Goal: Information Seeking & Learning: Learn about a topic

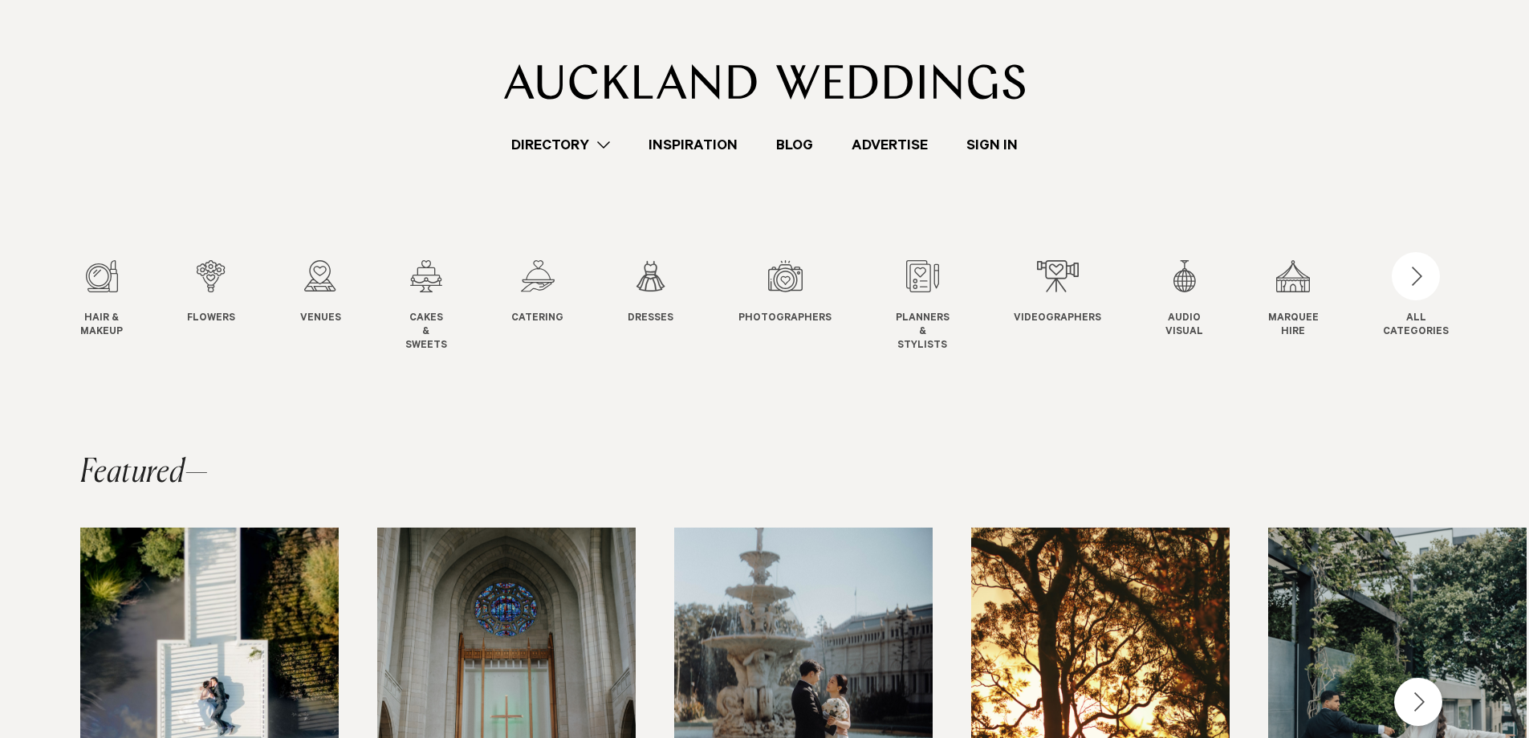
click at [605, 147] on link "Directory" at bounding box center [560, 145] width 137 height 22
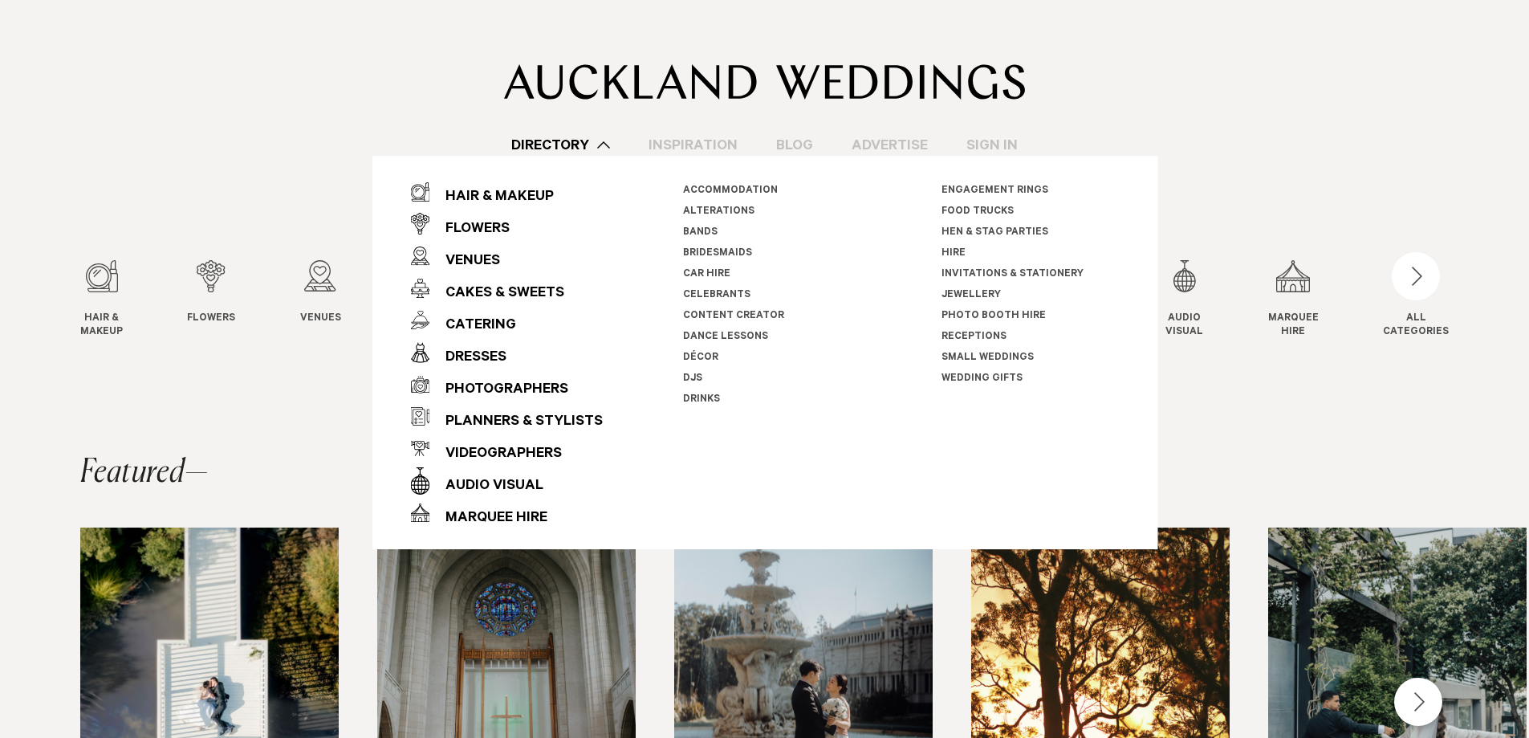
click at [746, 189] on link "Accommodation" at bounding box center [730, 190] width 95 height 11
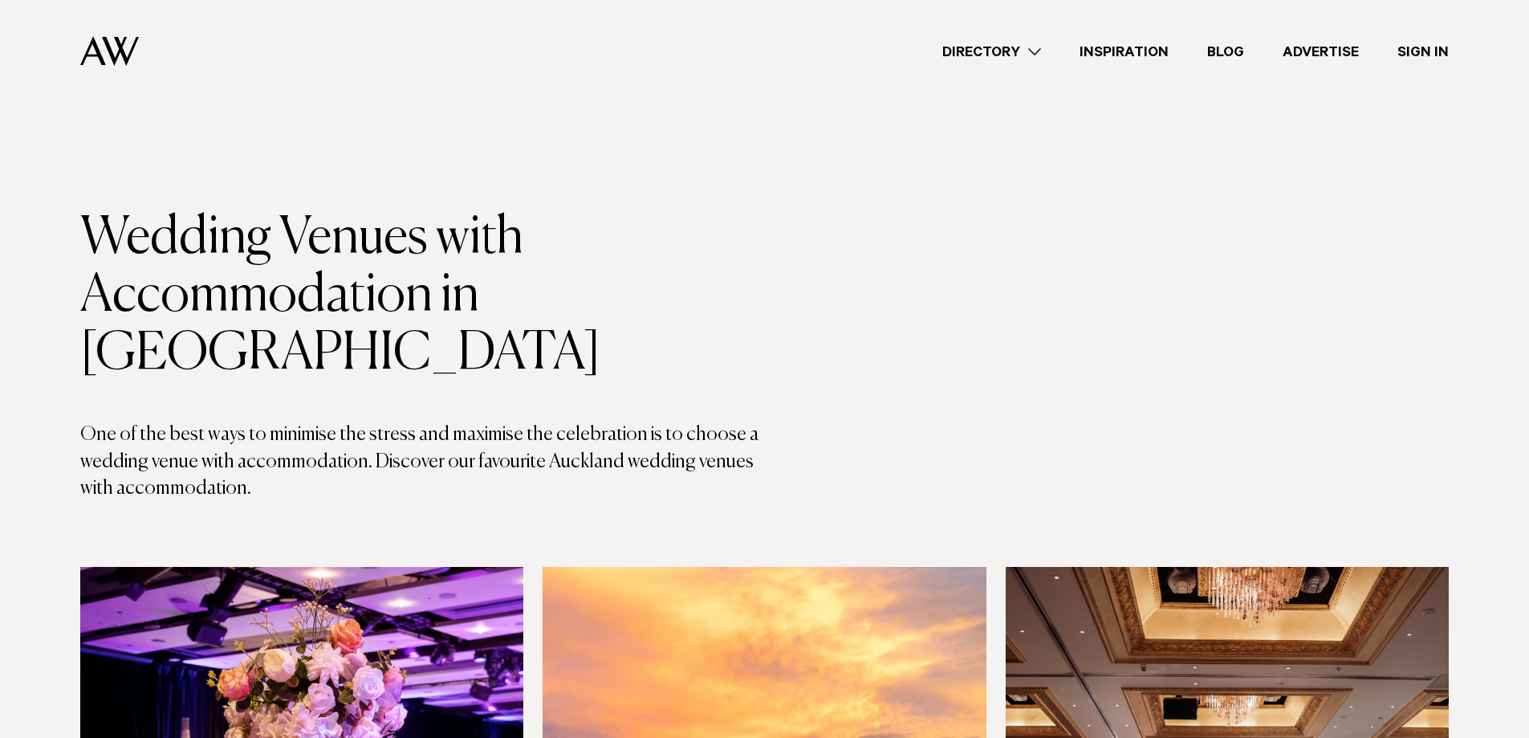
click at [1011, 47] on link "Directory" at bounding box center [991, 52] width 137 height 22
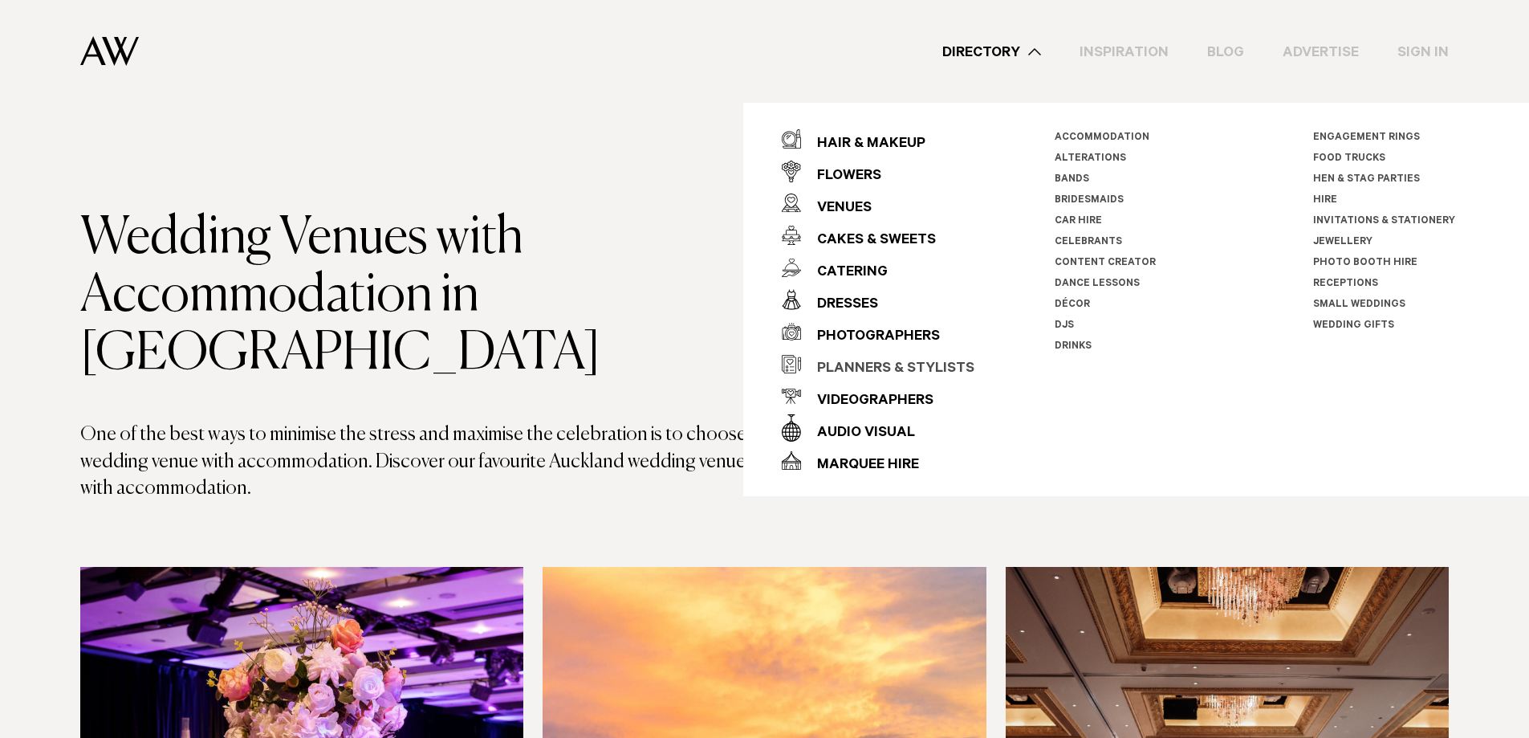
click at [870, 361] on div "Planners & Stylists" at bounding box center [887, 369] width 173 height 32
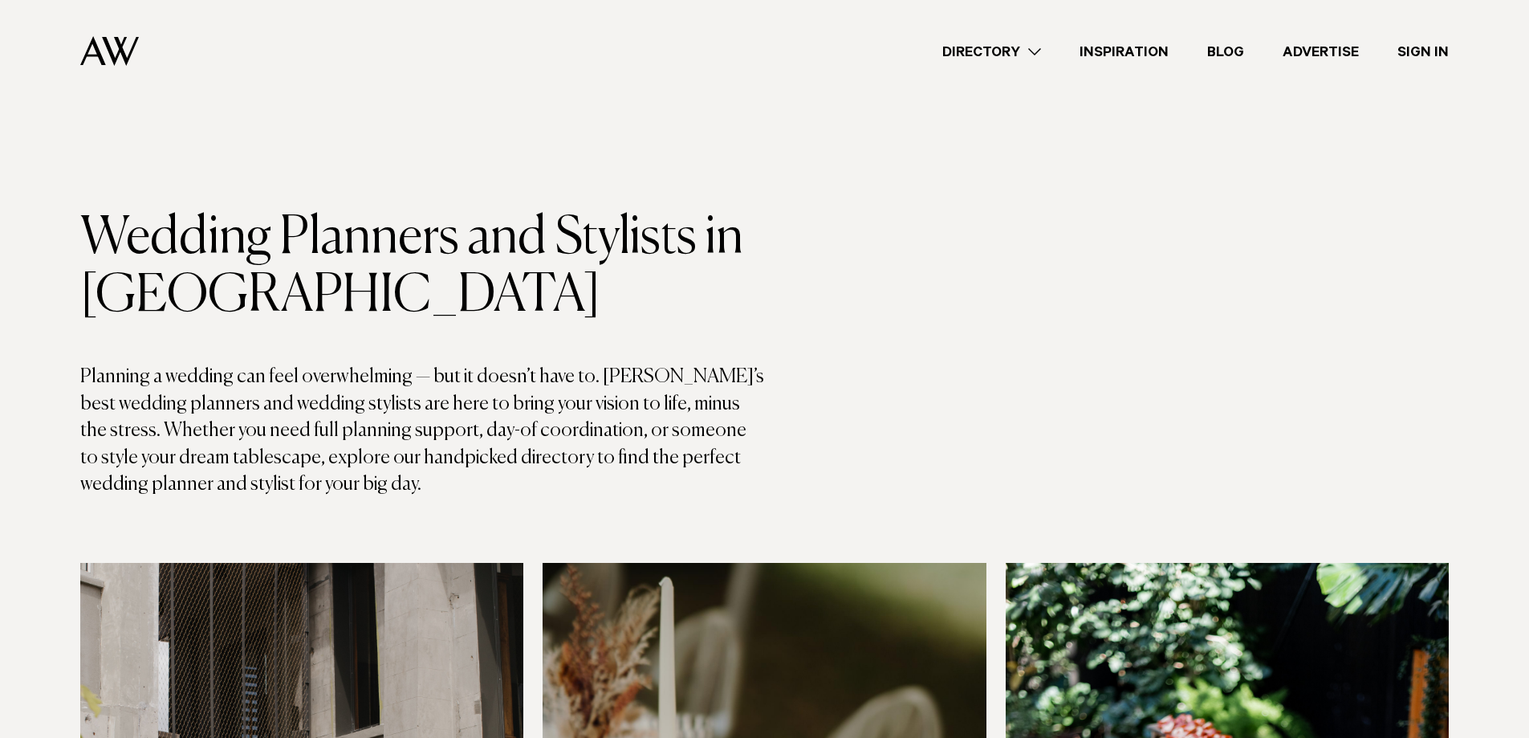
click at [1145, 50] on link "Inspiration" at bounding box center [1124, 52] width 128 height 22
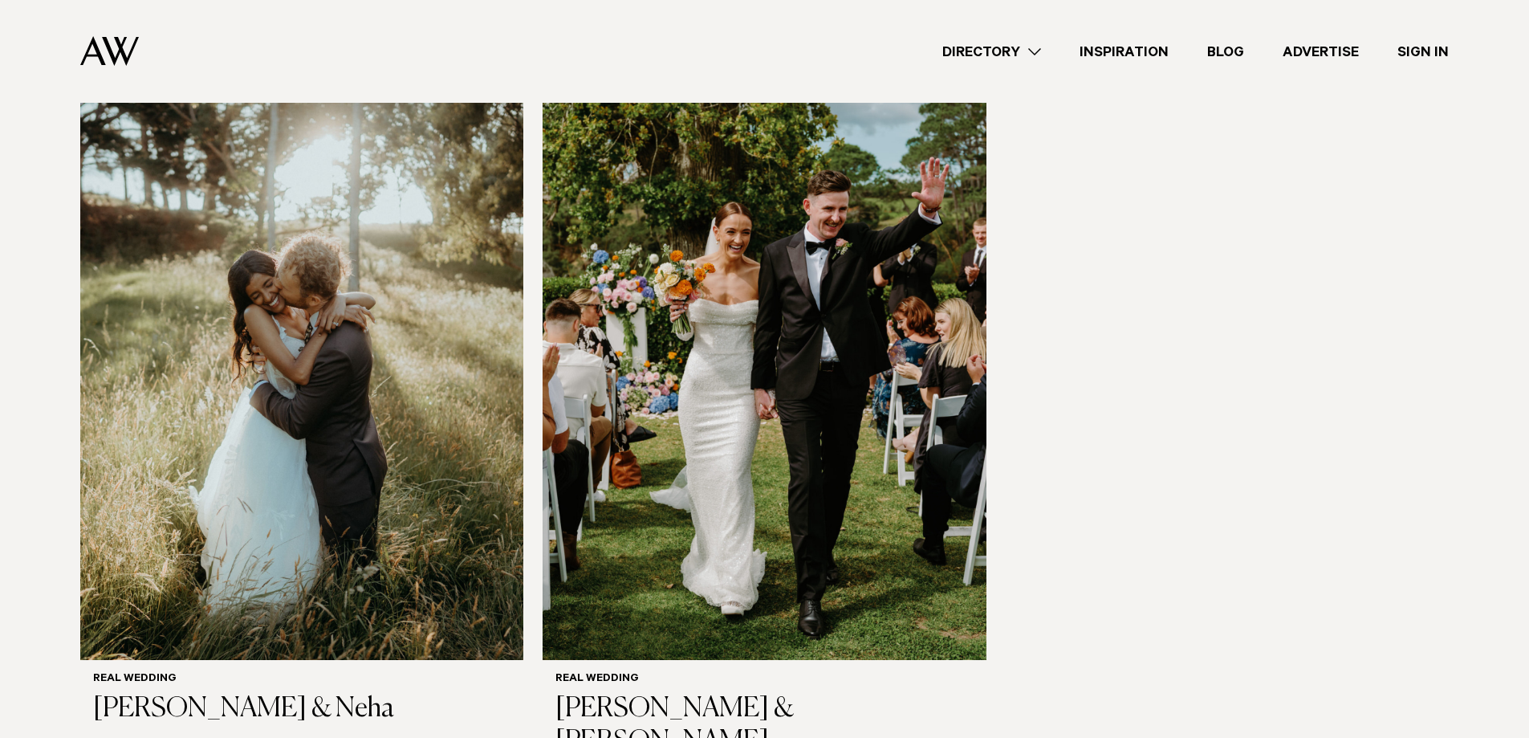
scroll to position [2649, 0]
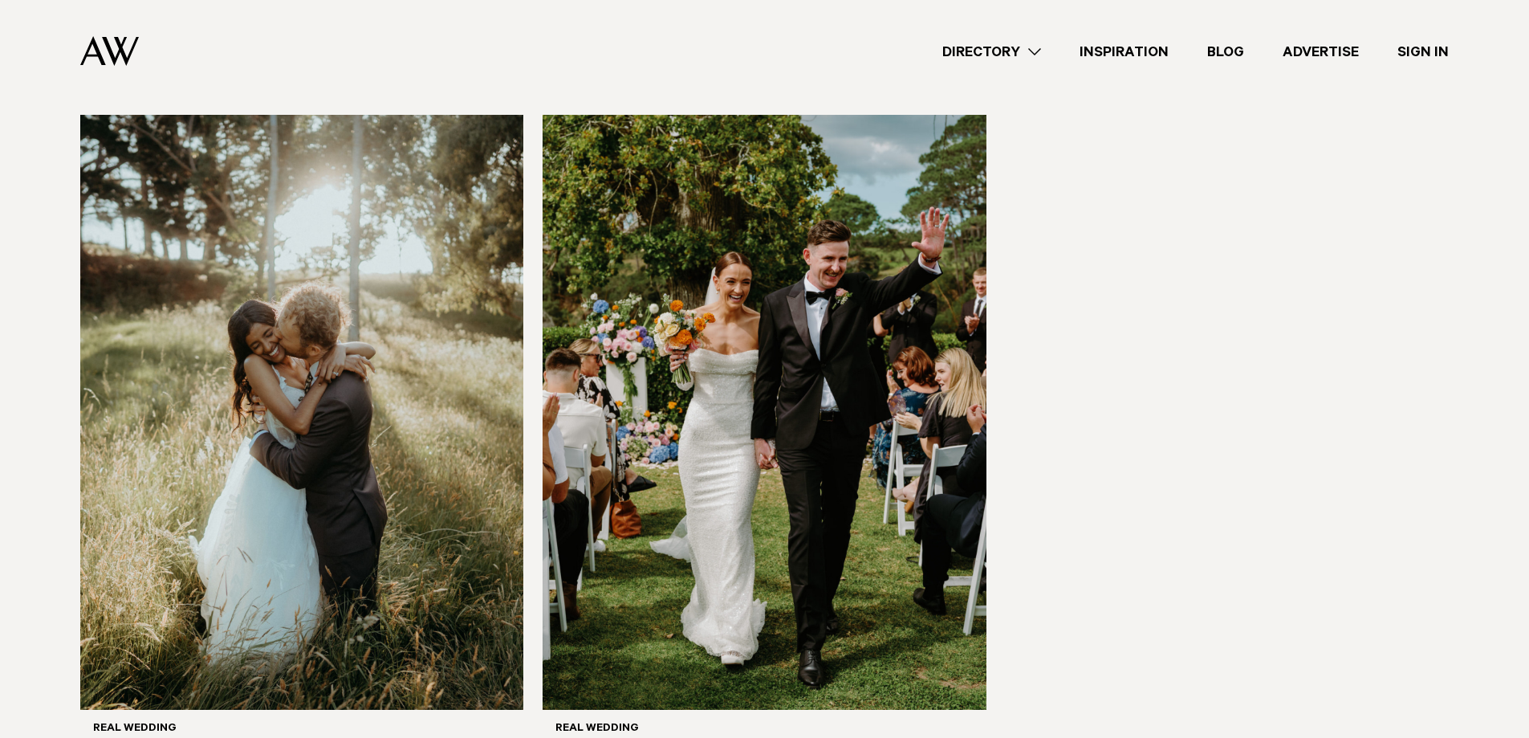
click at [1223, 43] on link "Blog" at bounding box center [1225, 52] width 75 height 22
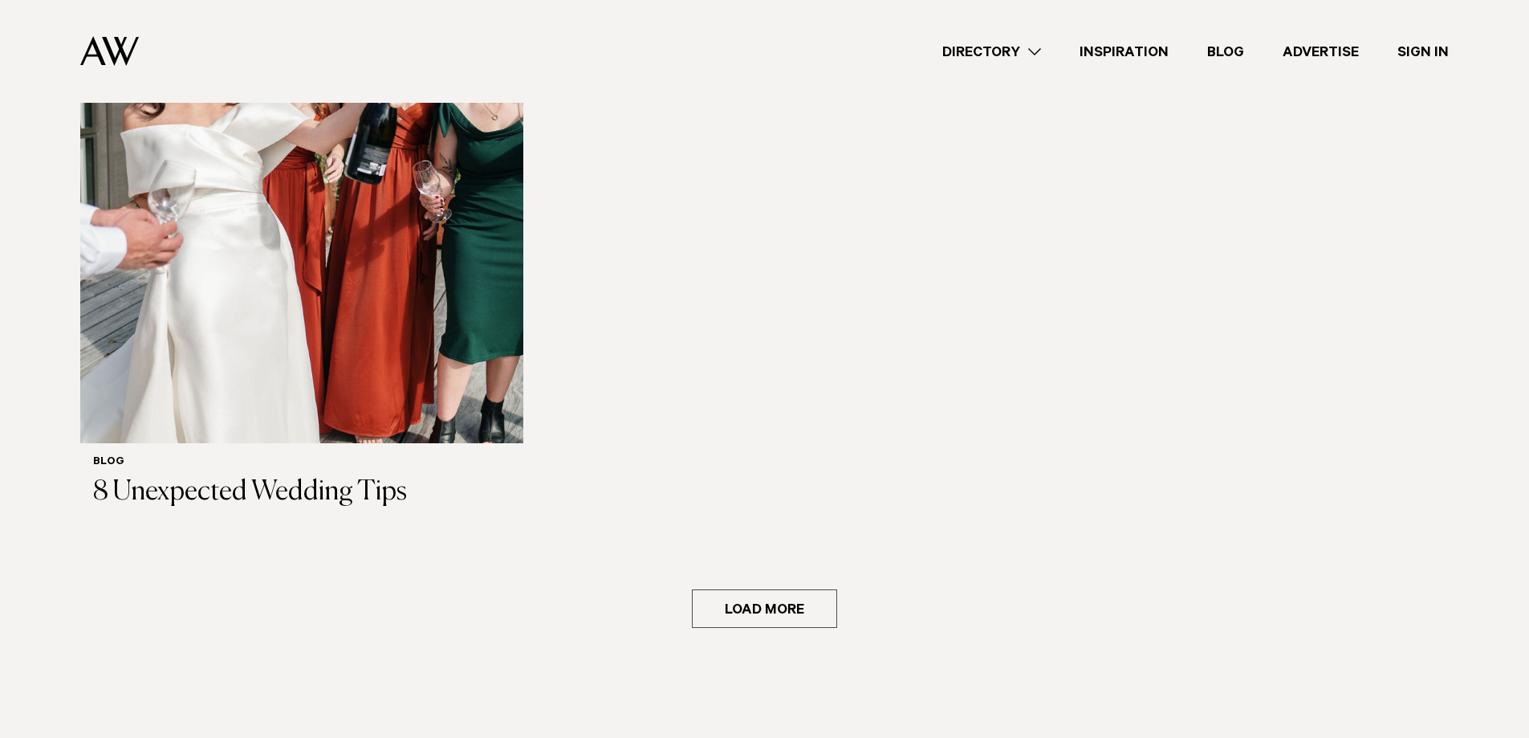
scroll to position [4094, 0]
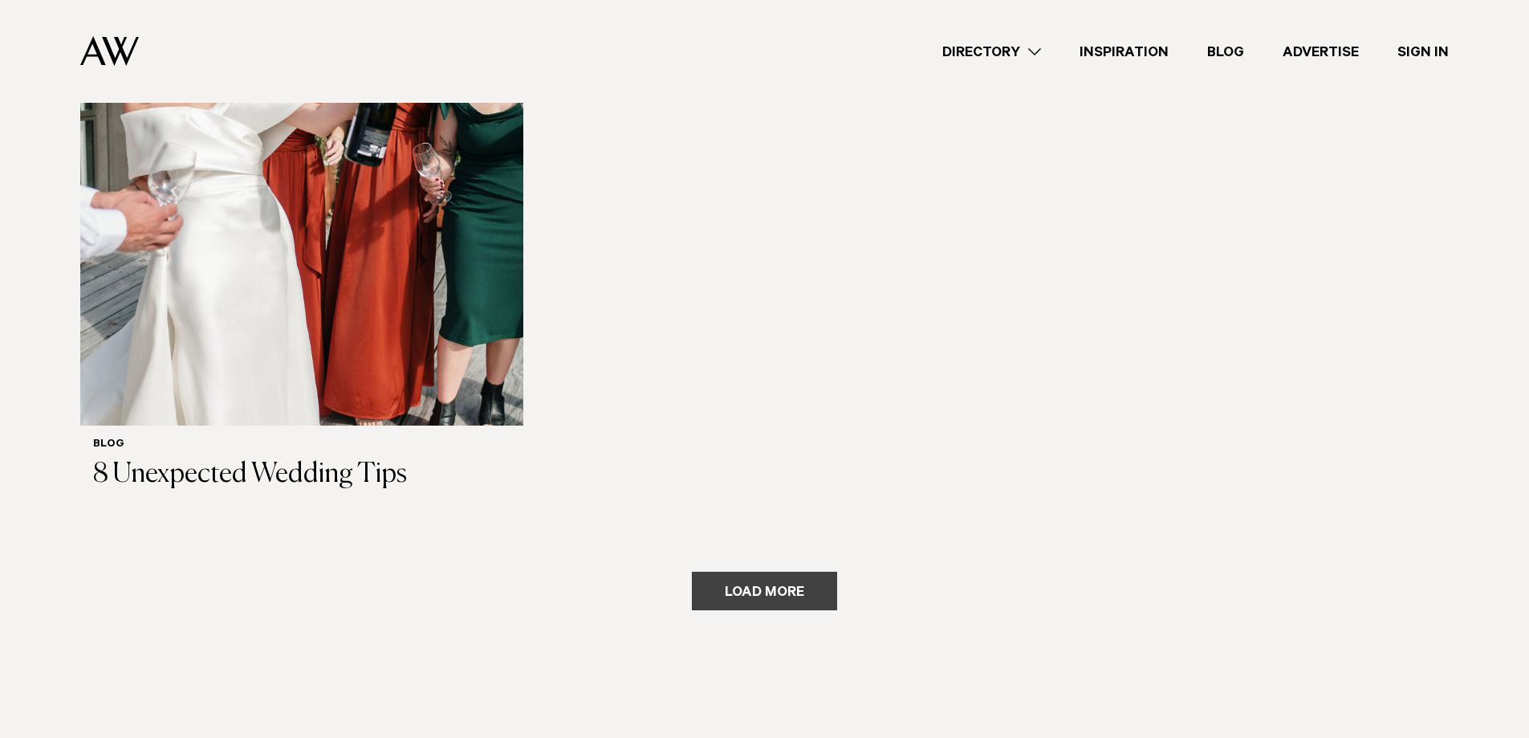
click at [788, 572] on button "Load more" at bounding box center [764, 591] width 145 height 39
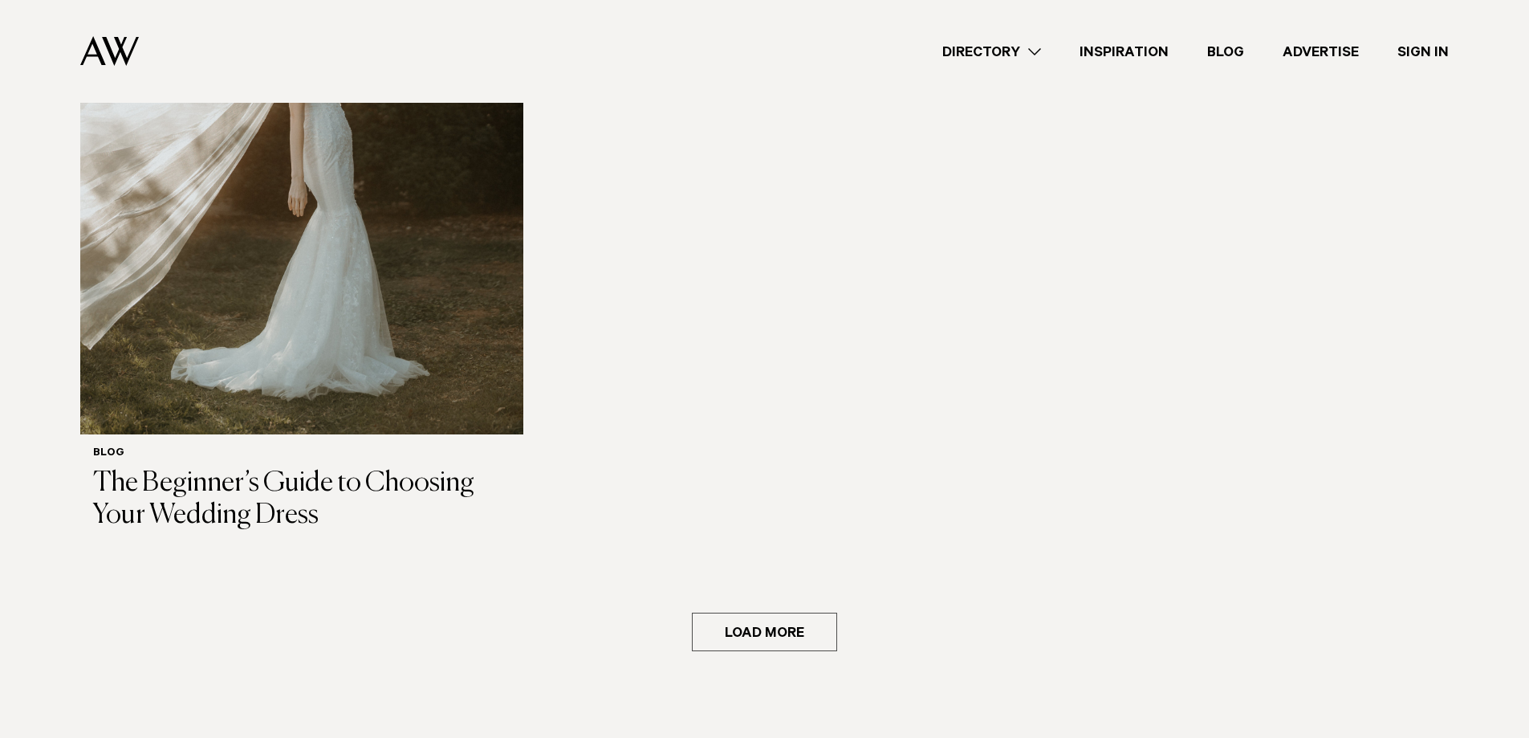
scroll to position [8401, 0]
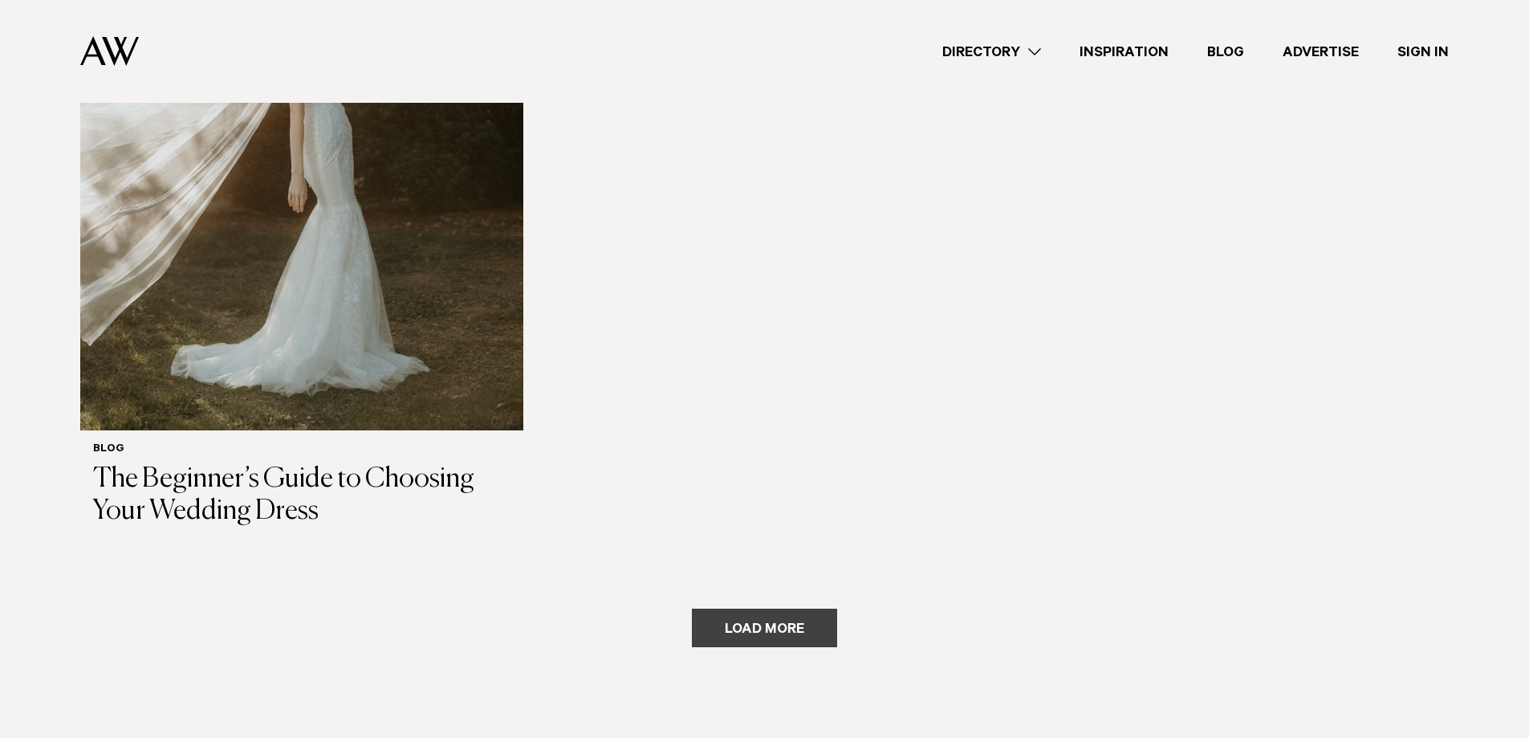
click at [810, 608] on button "Load more" at bounding box center [764, 627] width 145 height 39
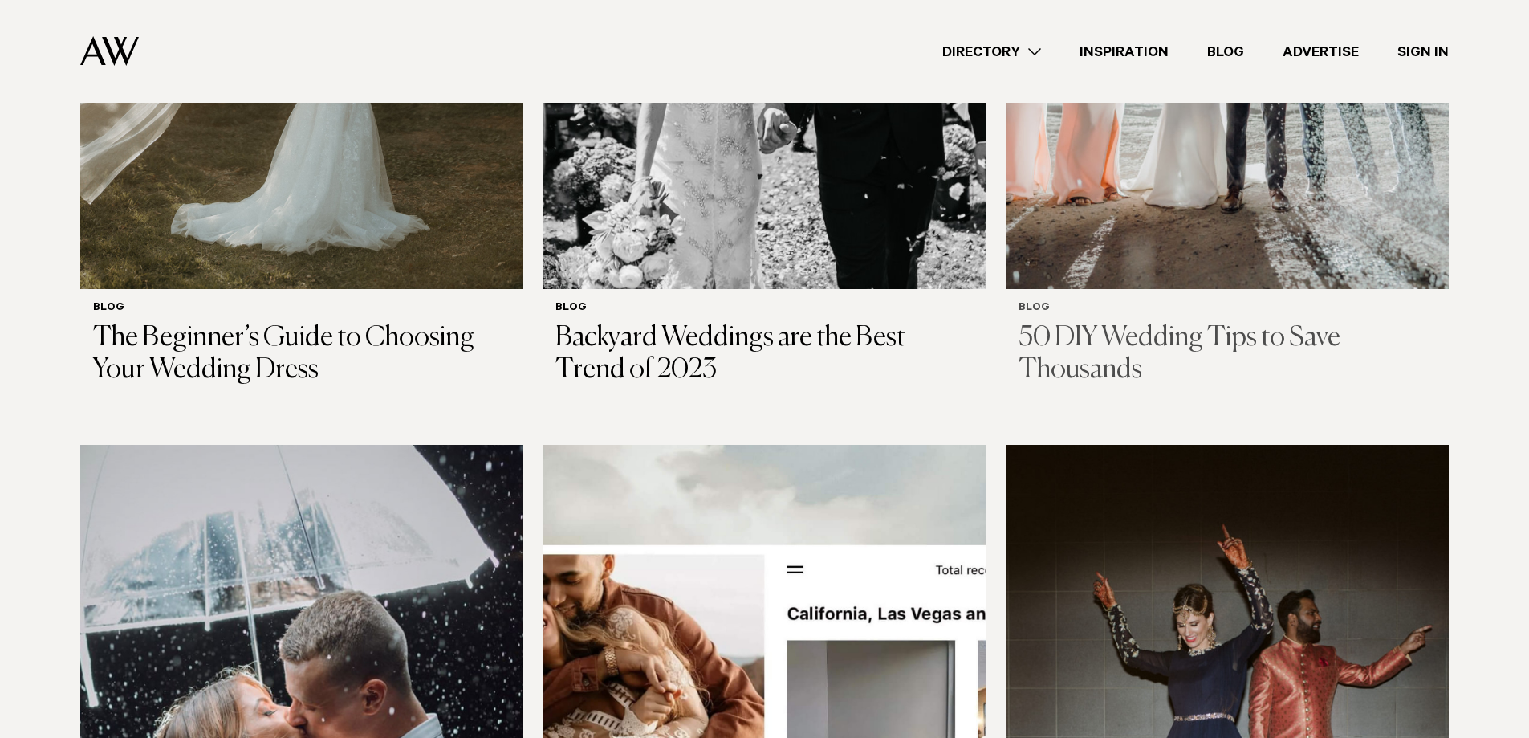
scroll to position [8321, 0]
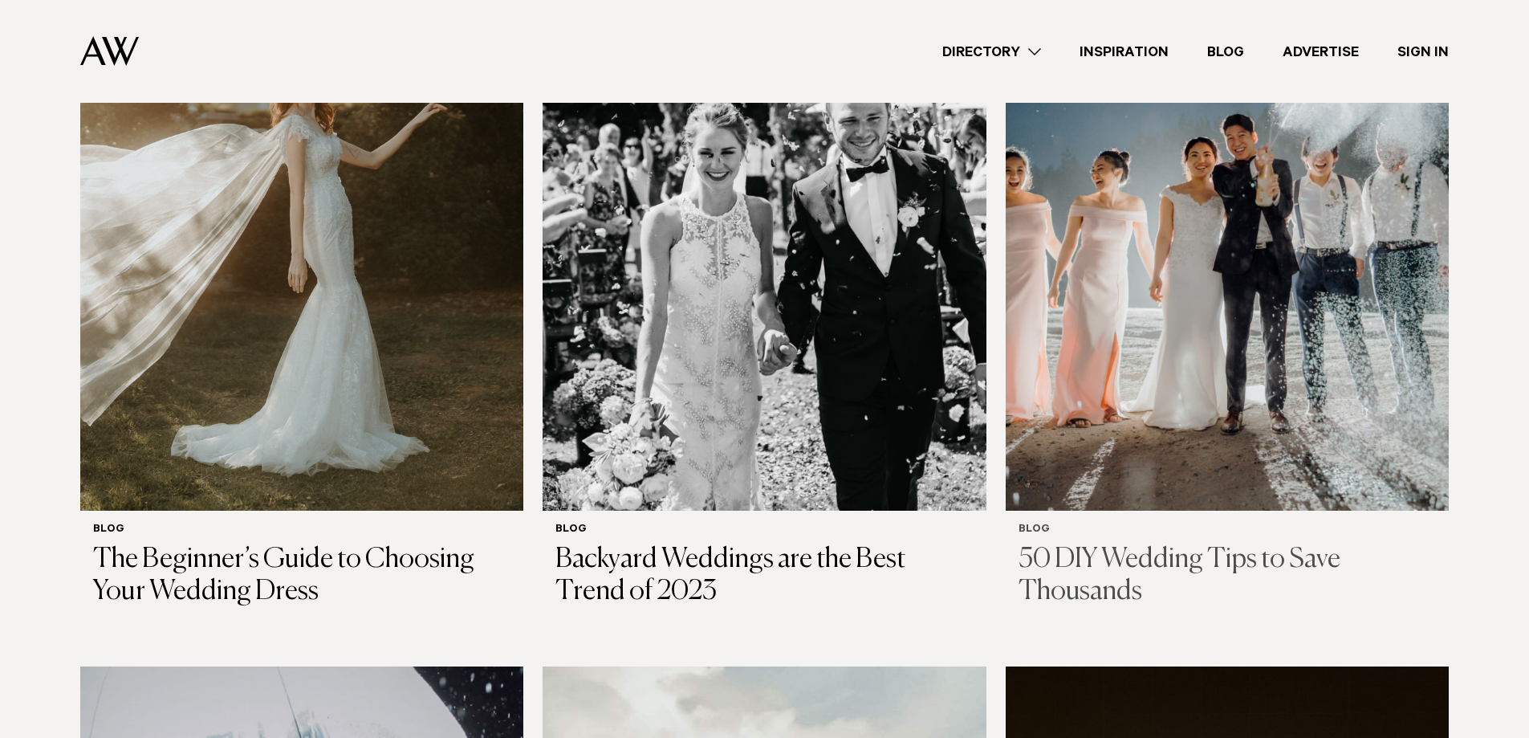
click at [1152, 543] on h3 "50 DIY Wedding Tips to Save Thousands" at bounding box center [1227, 576] width 417 height 66
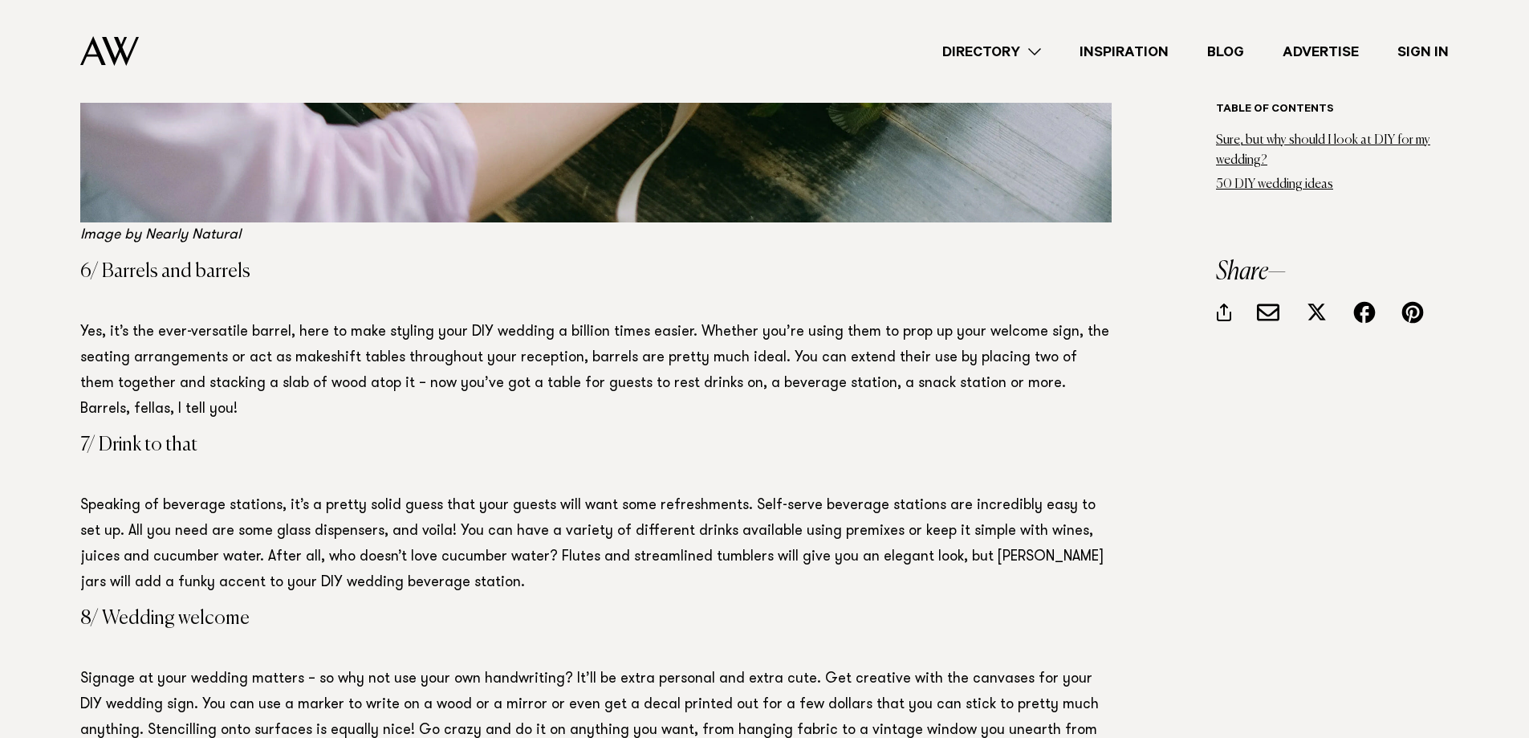
scroll to position [4094, 0]
